Goal: Task Accomplishment & Management: Manage account settings

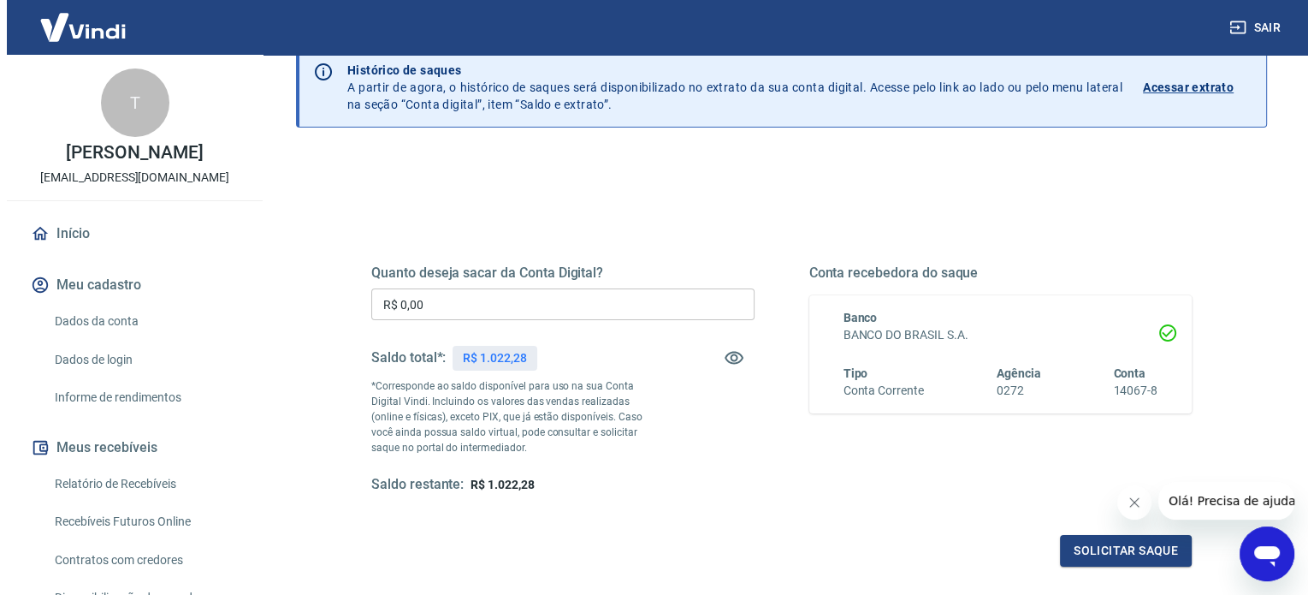
scroll to position [171, 0]
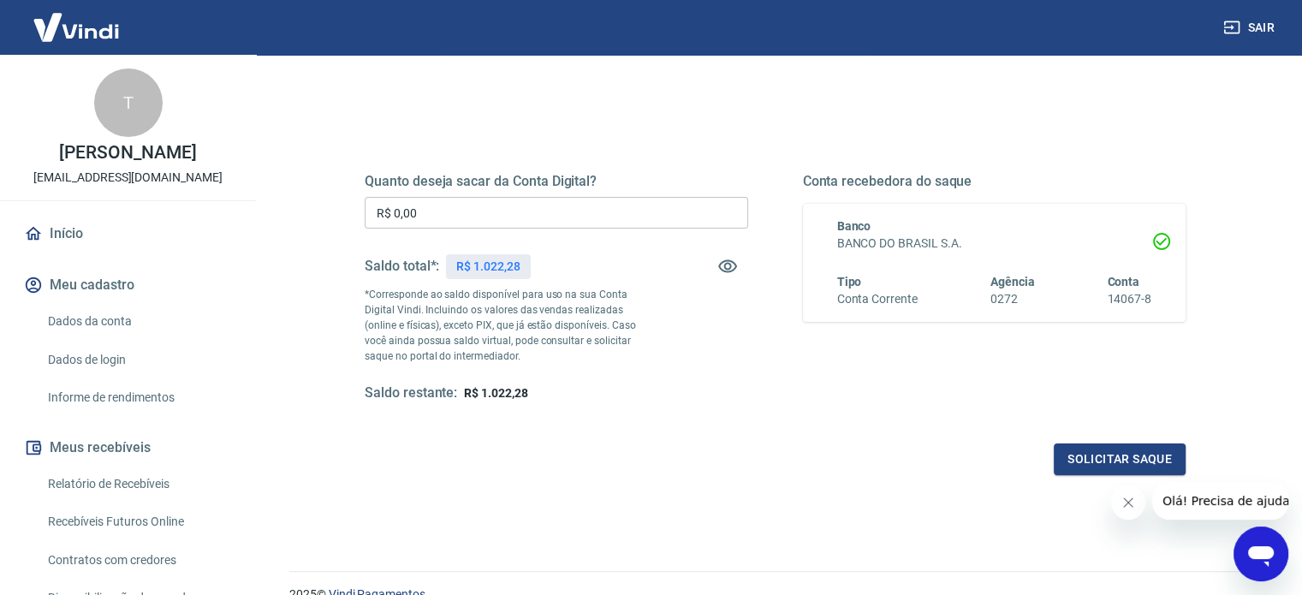
drag, startPoint x: 451, startPoint y: 216, endPoint x: 185, endPoint y: 153, distance: 273.6
click at [194, 169] on div "Sair T [PERSON_NAME] [EMAIL_ADDRESS][DOMAIN_NAME] Início Meu cadastro Dados da …" at bounding box center [651, 126] width 1302 height 595
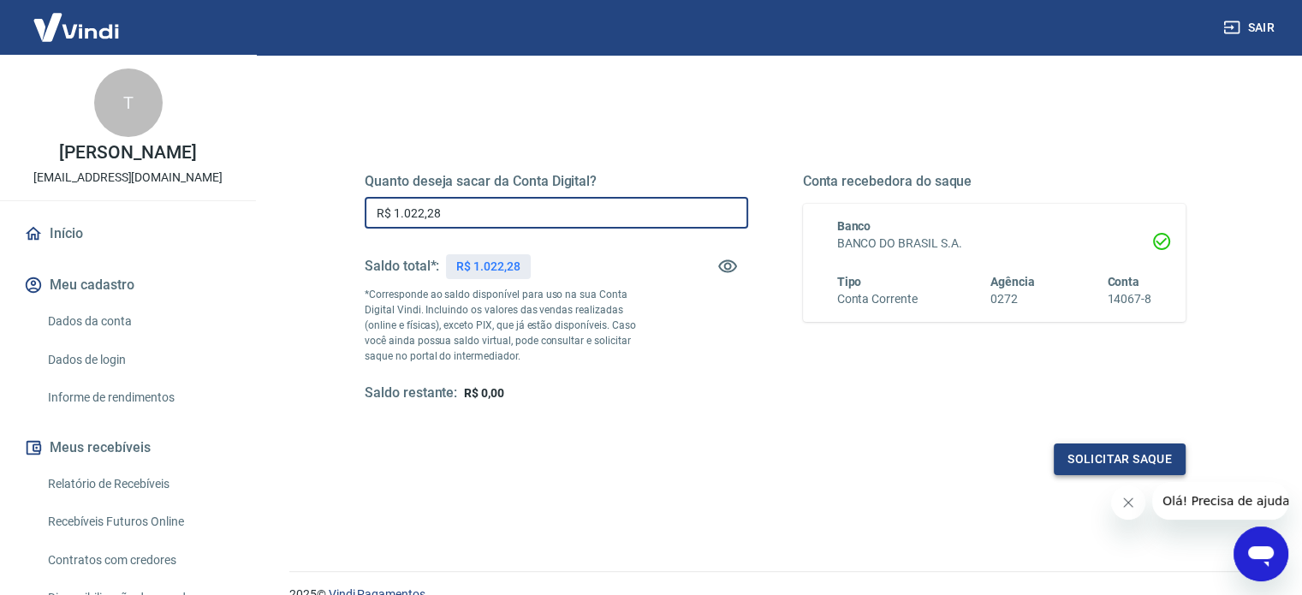
type input "R$ 1.022,28"
click at [1103, 454] on button "Solicitar saque" at bounding box center [1119, 459] width 132 height 32
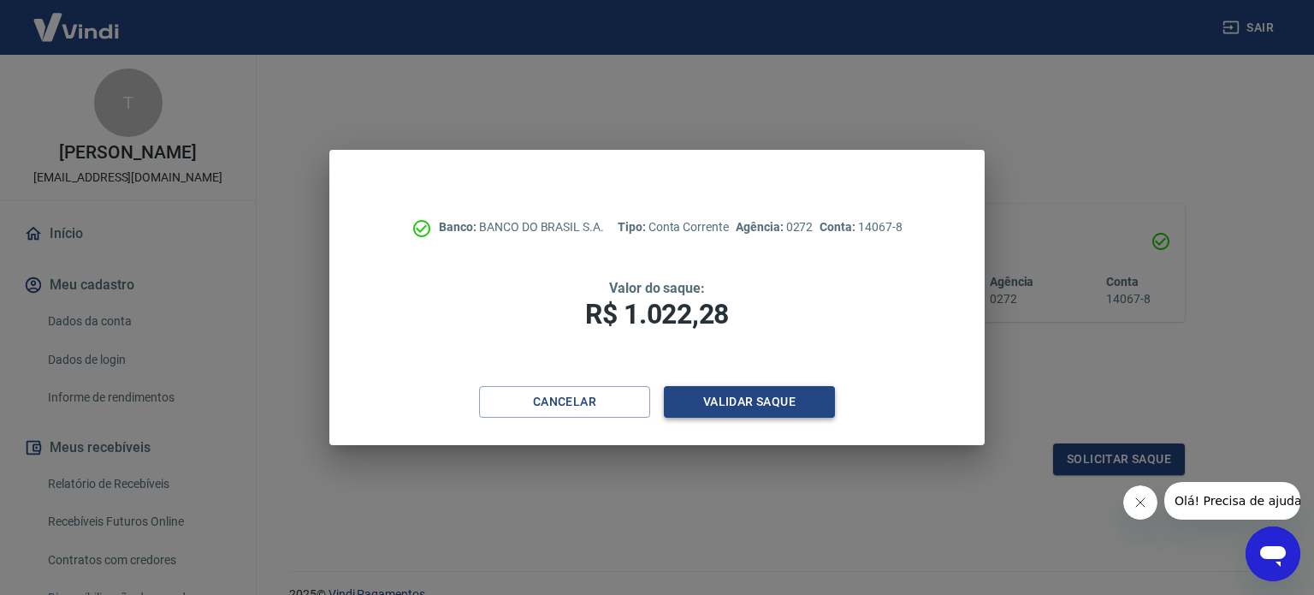
click at [753, 404] on button "Validar saque" at bounding box center [749, 402] width 171 height 32
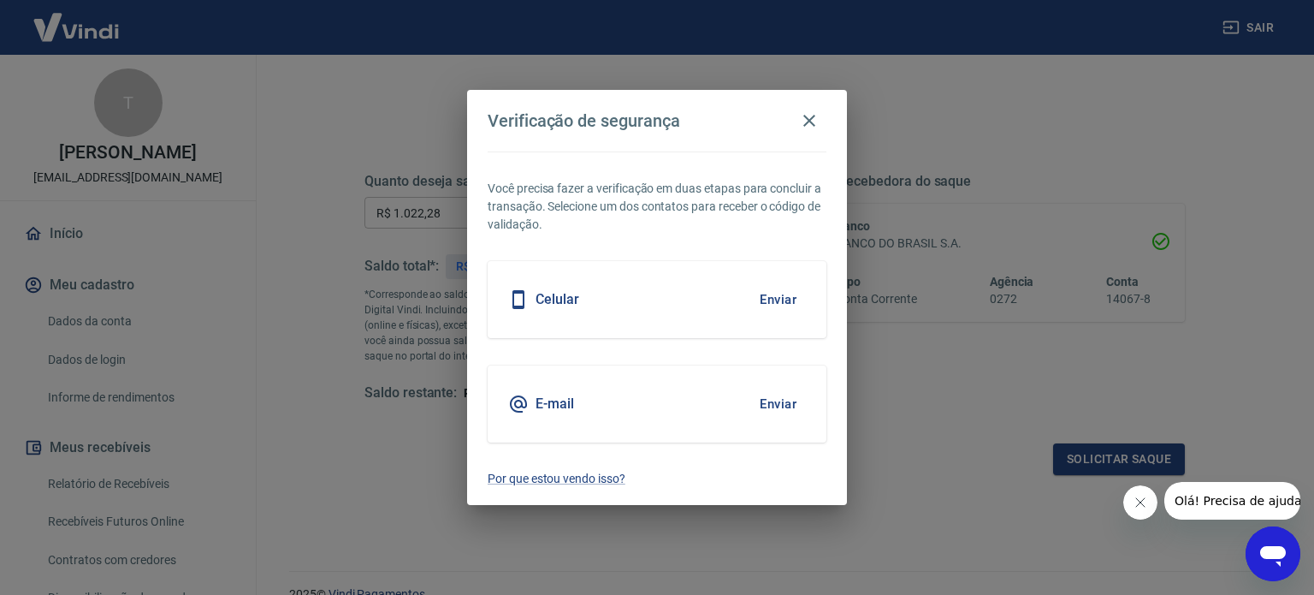
click at [583, 306] on div "Celular Enviar" at bounding box center [657, 299] width 339 height 77
click at [772, 299] on button "Enviar" at bounding box center [778, 300] width 56 height 36
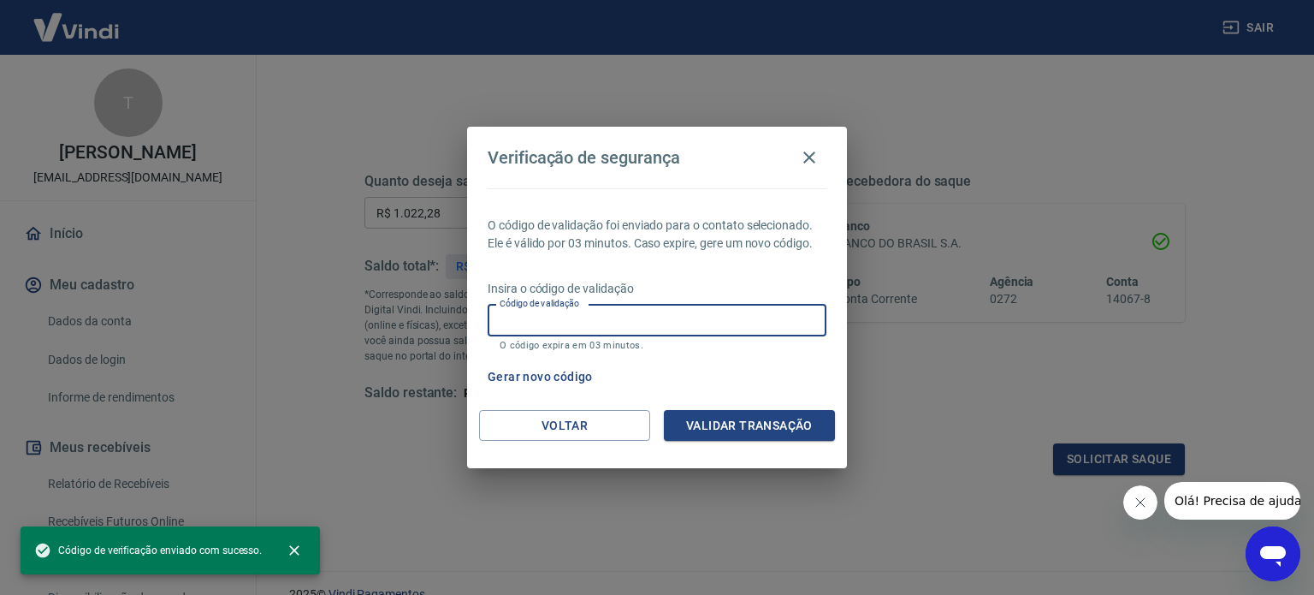
click at [712, 330] on input "Código de validação" at bounding box center [657, 321] width 339 height 32
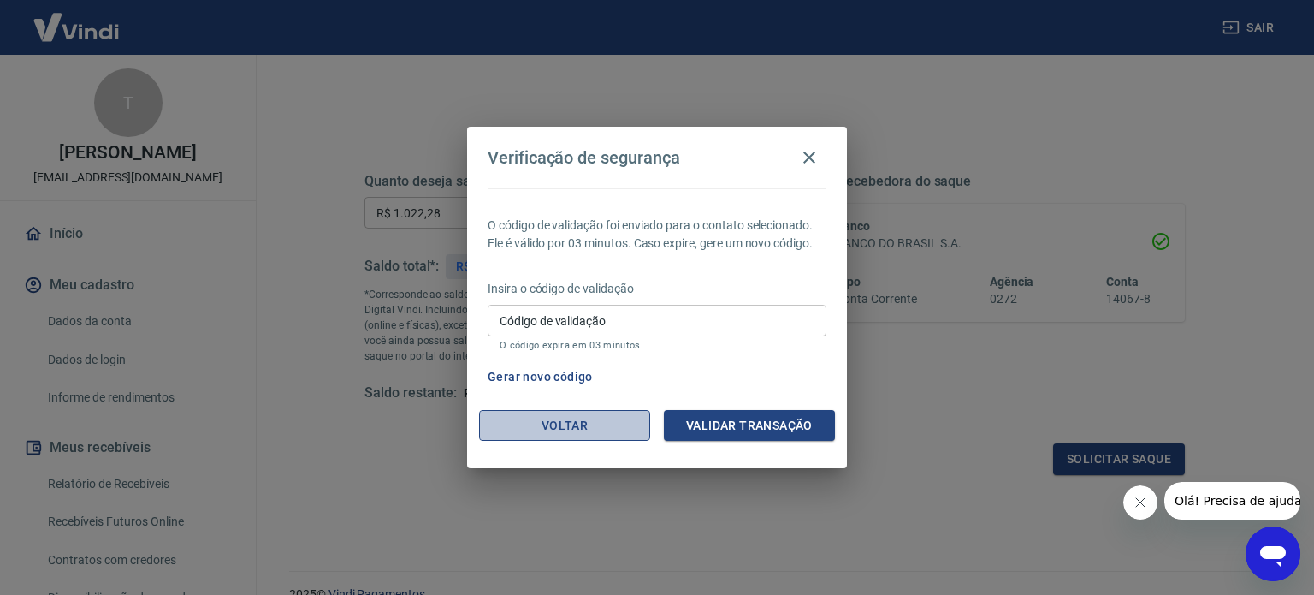
click at [524, 422] on button "Voltar" at bounding box center [564, 426] width 171 height 32
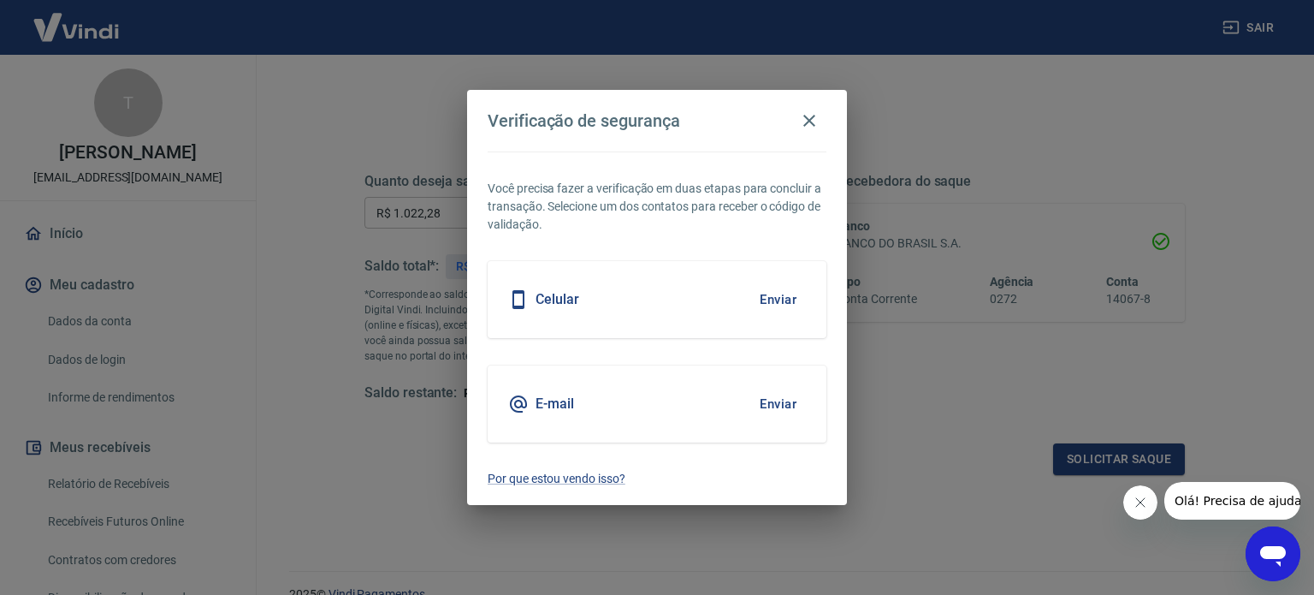
click at [537, 408] on h5 "E-mail" at bounding box center [555, 403] width 39 height 17
click at [765, 400] on button "Enviar" at bounding box center [778, 404] width 56 height 36
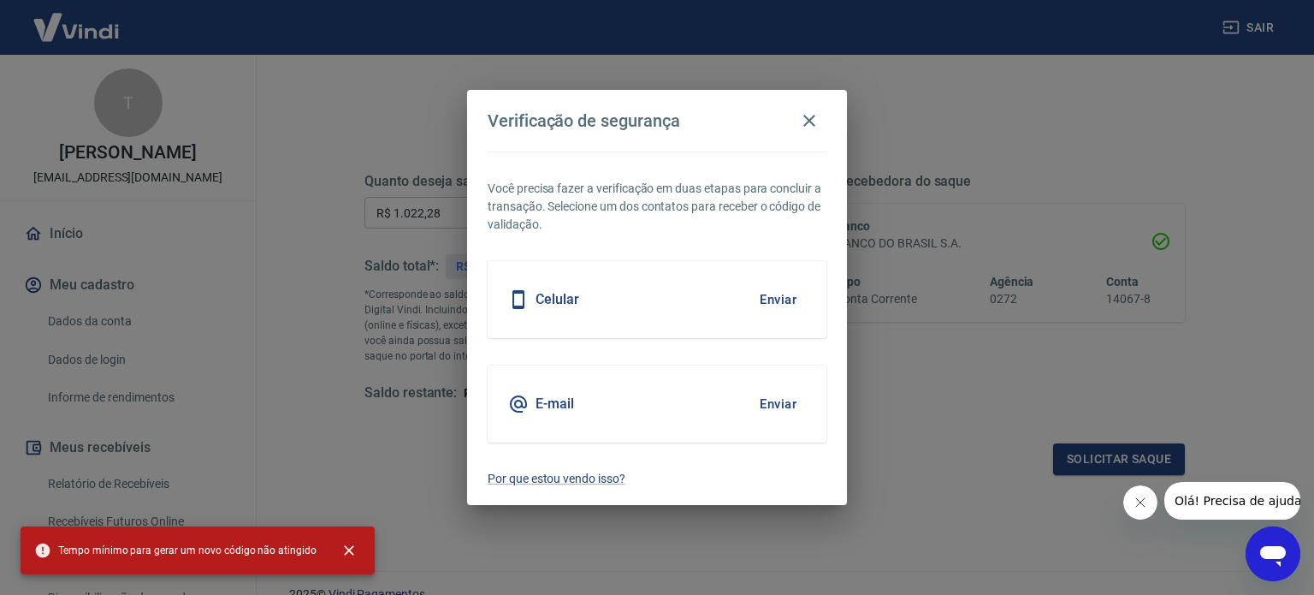
click at [774, 407] on button "Enviar" at bounding box center [778, 404] width 56 height 36
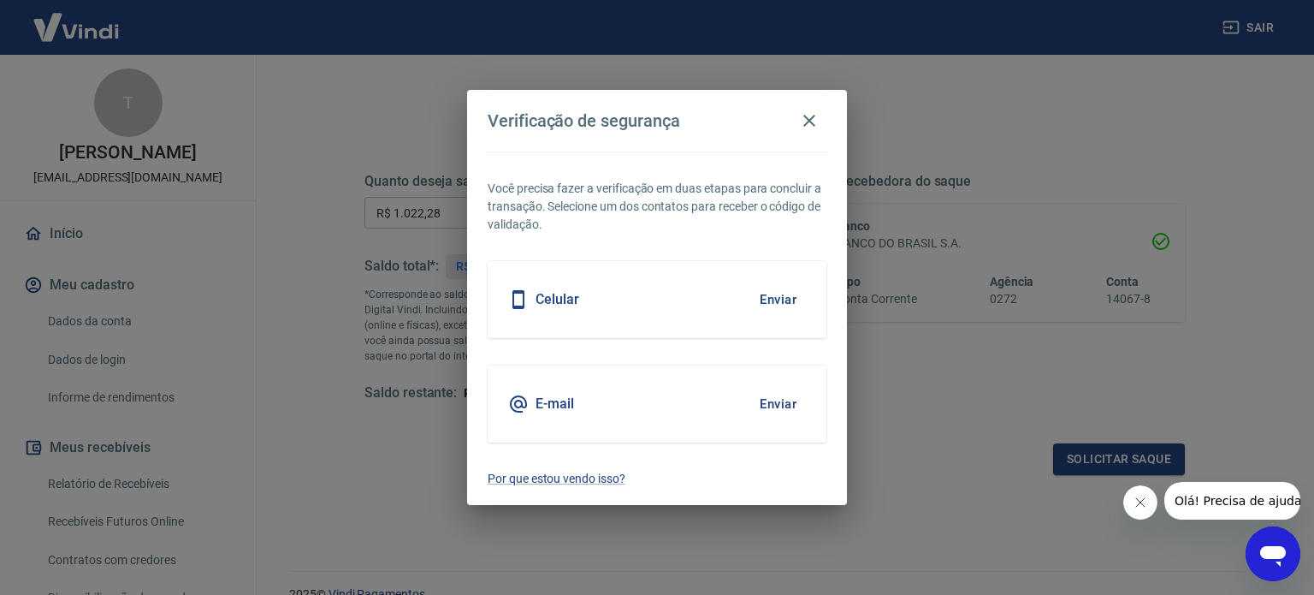
click at [770, 402] on button "Enviar" at bounding box center [778, 404] width 56 height 36
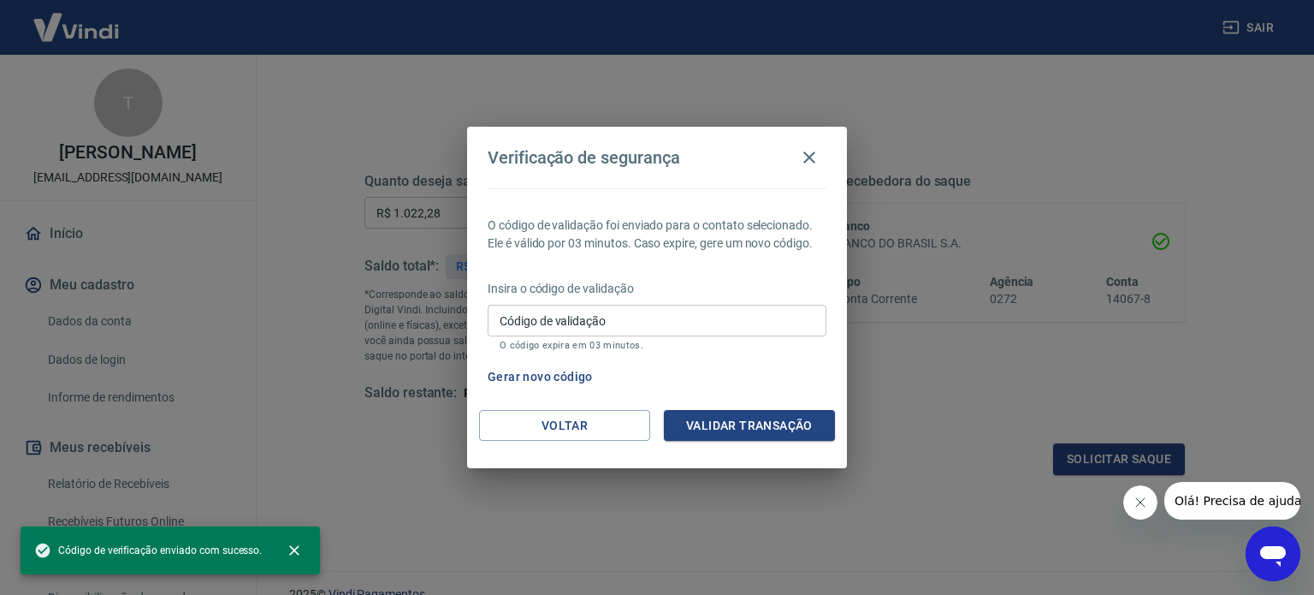
click at [662, 325] on input "Código de validação" at bounding box center [657, 321] width 339 height 32
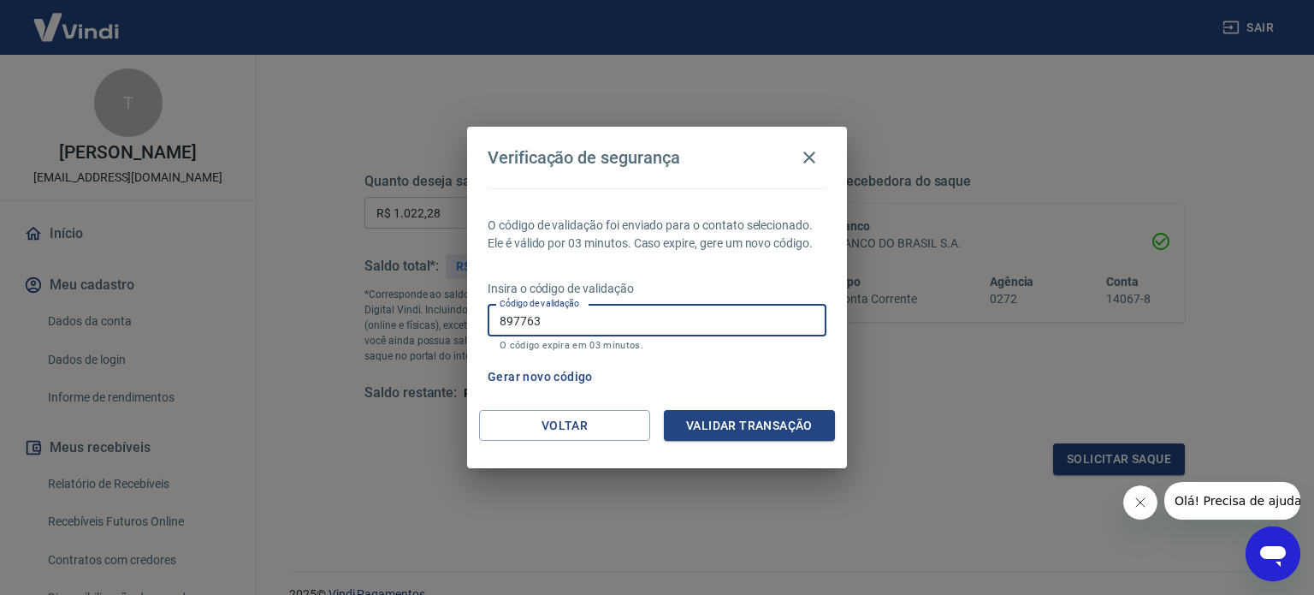
type input "897763"
click at [784, 427] on button "Validar transação" at bounding box center [749, 426] width 171 height 32
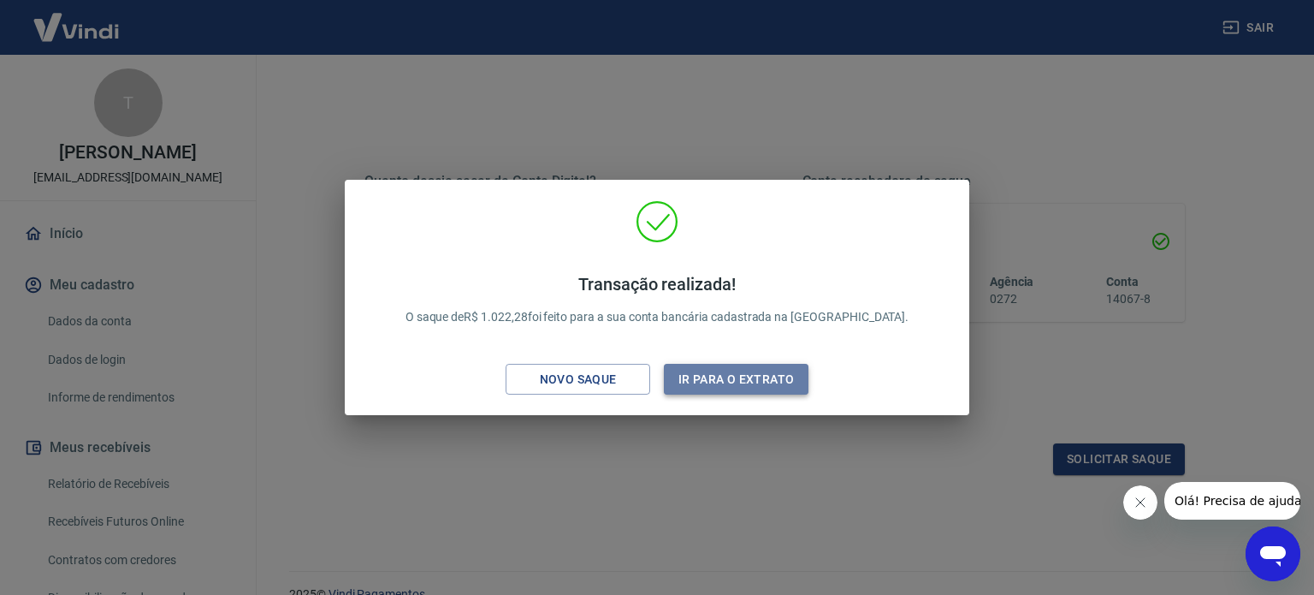
click at [724, 379] on button "Ir para o extrato" at bounding box center [736, 380] width 145 height 32
